Goal: Task Accomplishment & Management: Manage account settings

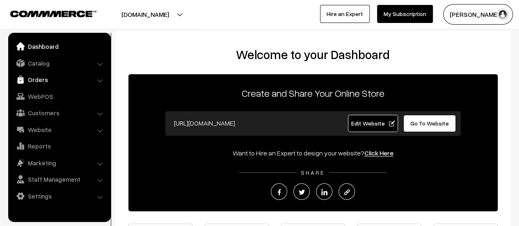
click at [34, 78] on link "Orders" at bounding box center [59, 79] width 98 height 15
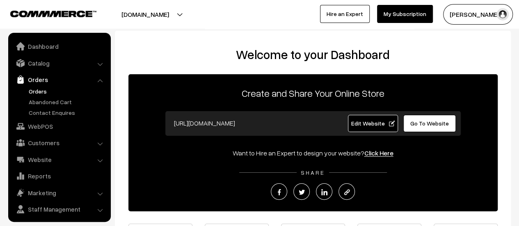
click at [34, 89] on link "Orders" at bounding box center [67, 91] width 81 height 9
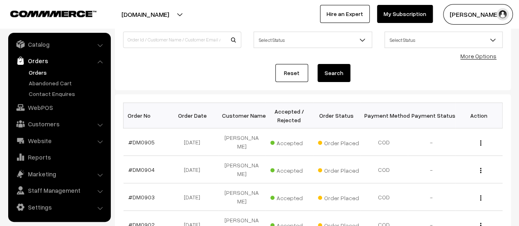
scroll to position [94, 0]
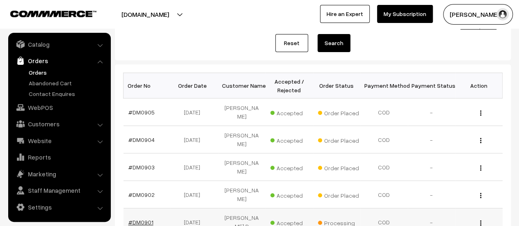
click at [143, 219] on link "#DM0901" at bounding box center [141, 222] width 25 height 7
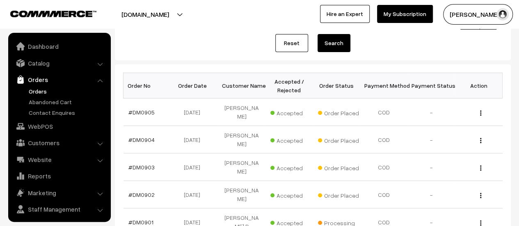
scroll to position [19, 0]
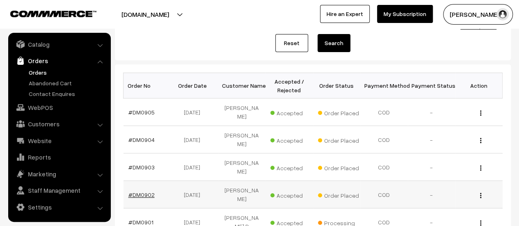
click at [138, 191] on link "#DM0902" at bounding box center [142, 194] width 26 height 7
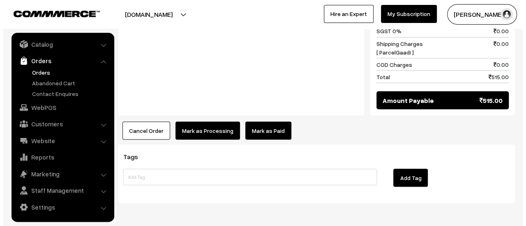
scroll to position [734, 0]
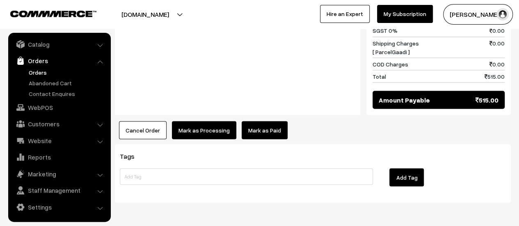
click at [200, 121] on button "Mark as Processing" at bounding box center [204, 130] width 64 height 18
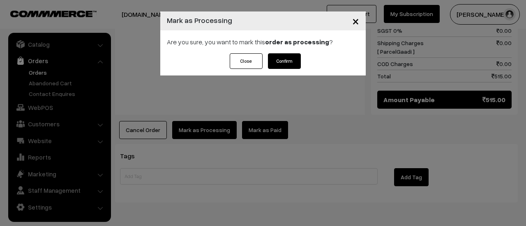
click at [278, 62] on button "Confirm" at bounding box center [284, 61] width 33 height 16
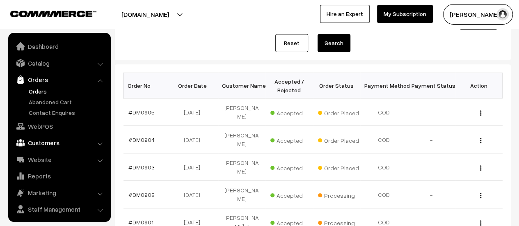
scroll to position [19, 0]
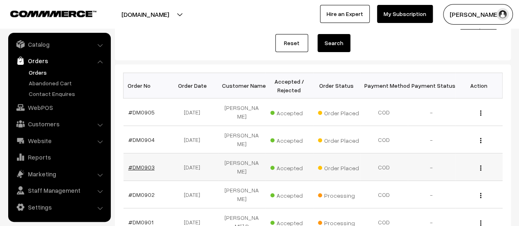
click at [141, 164] on link "#DM0903" at bounding box center [142, 167] width 26 height 7
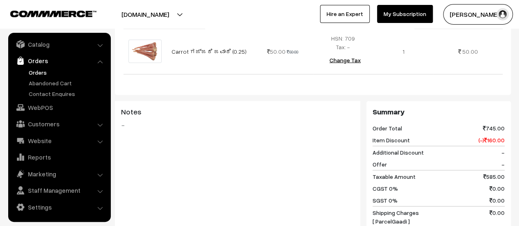
scroll to position [947, 0]
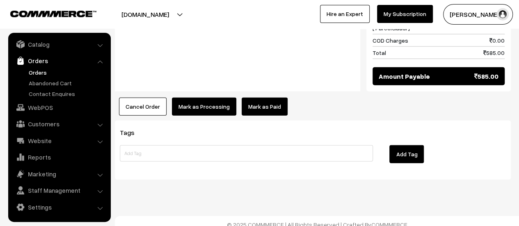
click at [191, 98] on button "Mark as Processing" at bounding box center [204, 107] width 64 height 18
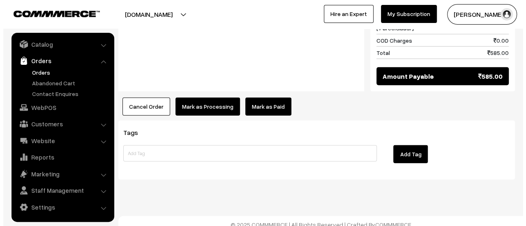
scroll to position [947, 0]
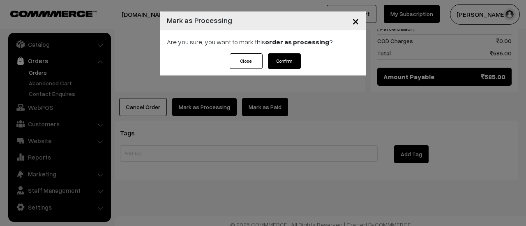
click at [287, 59] on button "Confirm" at bounding box center [284, 61] width 33 height 16
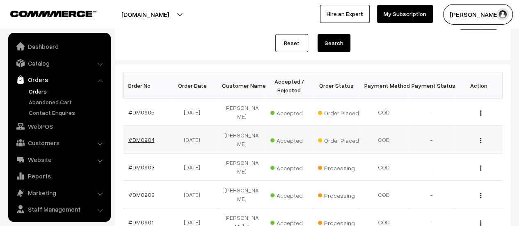
scroll to position [19, 0]
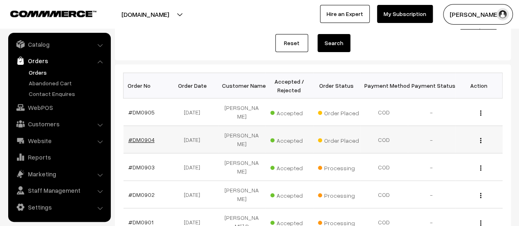
click at [136, 136] on link "#DM0904" at bounding box center [142, 139] width 26 height 7
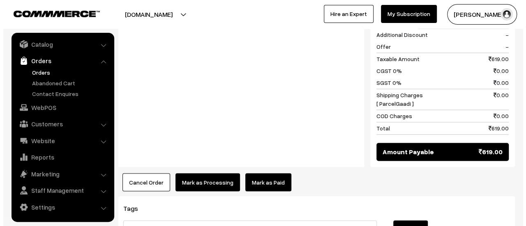
scroll to position [623, 0]
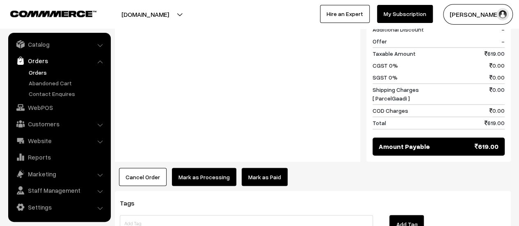
click at [195, 168] on button "Mark as Processing" at bounding box center [204, 177] width 64 height 18
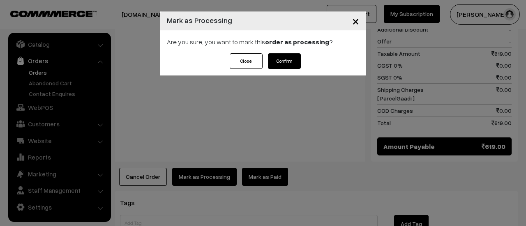
click at [286, 62] on button "Confirm" at bounding box center [284, 61] width 33 height 16
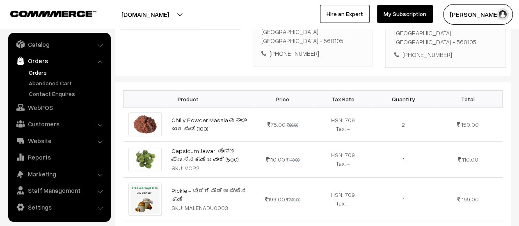
scroll to position [193, 0]
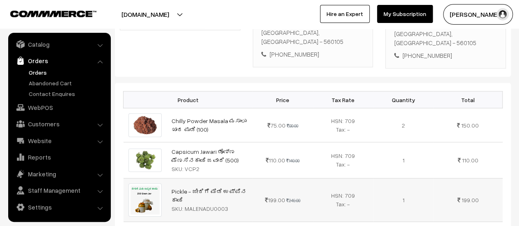
click at [197, 178] on td "Pickle - ಜೀರಿಗೆ ಮಿಡಿ ಉಪ್ಪಿನ ಕಾಯಿ SKU: MALENADU0003" at bounding box center [210, 200] width 86 height 44
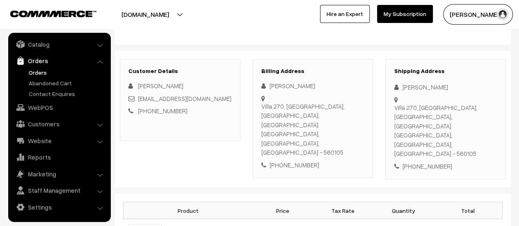
scroll to position [0, 0]
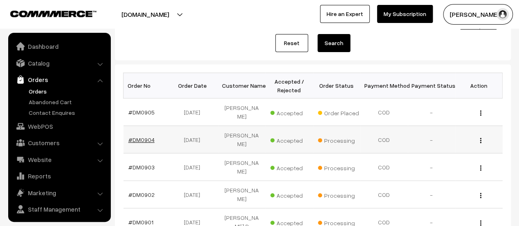
scroll to position [19, 0]
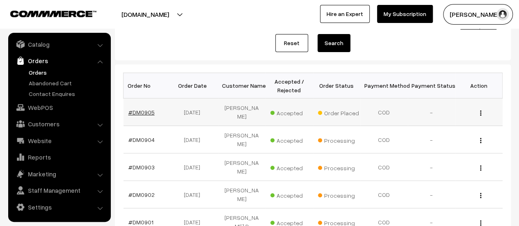
click at [134, 110] on link "#DM0905" at bounding box center [142, 112] width 26 height 7
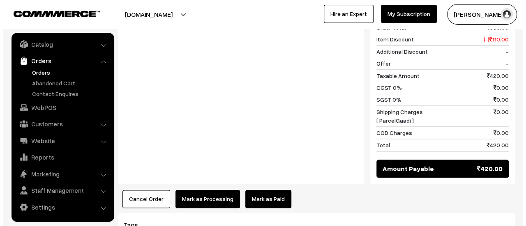
scroll to position [600, 0]
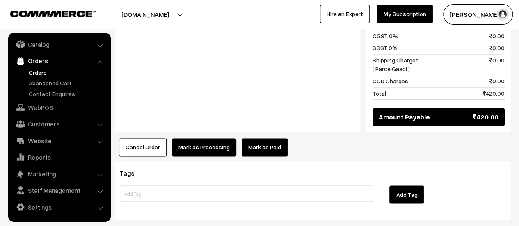
click at [190, 138] on button "Mark as Processing" at bounding box center [204, 147] width 64 height 18
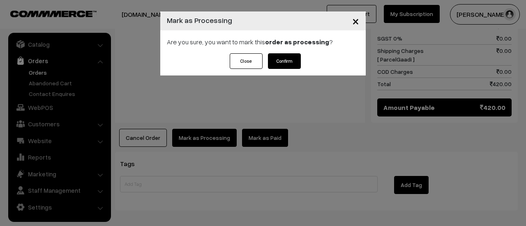
click at [280, 58] on button "Confirm" at bounding box center [284, 61] width 33 height 16
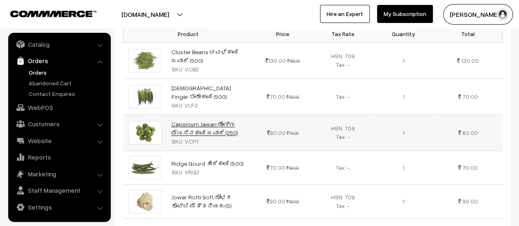
scroll to position [276, 0]
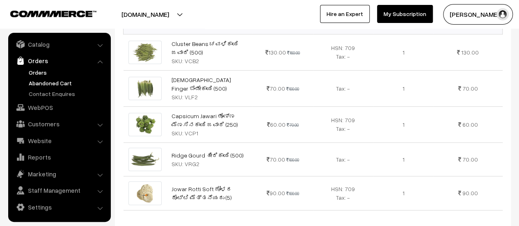
click at [37, 83] on link "Abandoned Cart" at bounding box center [67, 83] width 81 height 9
